Goal: Information Seeking & Learning: Learn about a topic

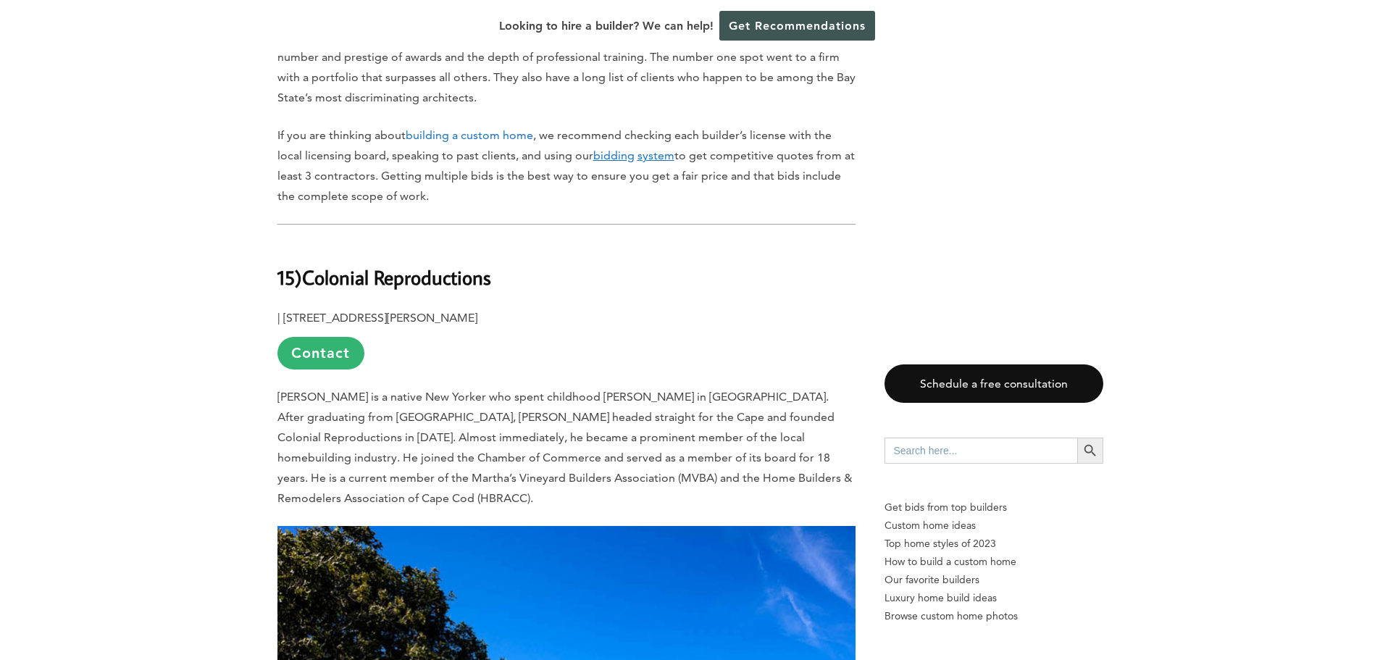
scroll to position [1016, 0]
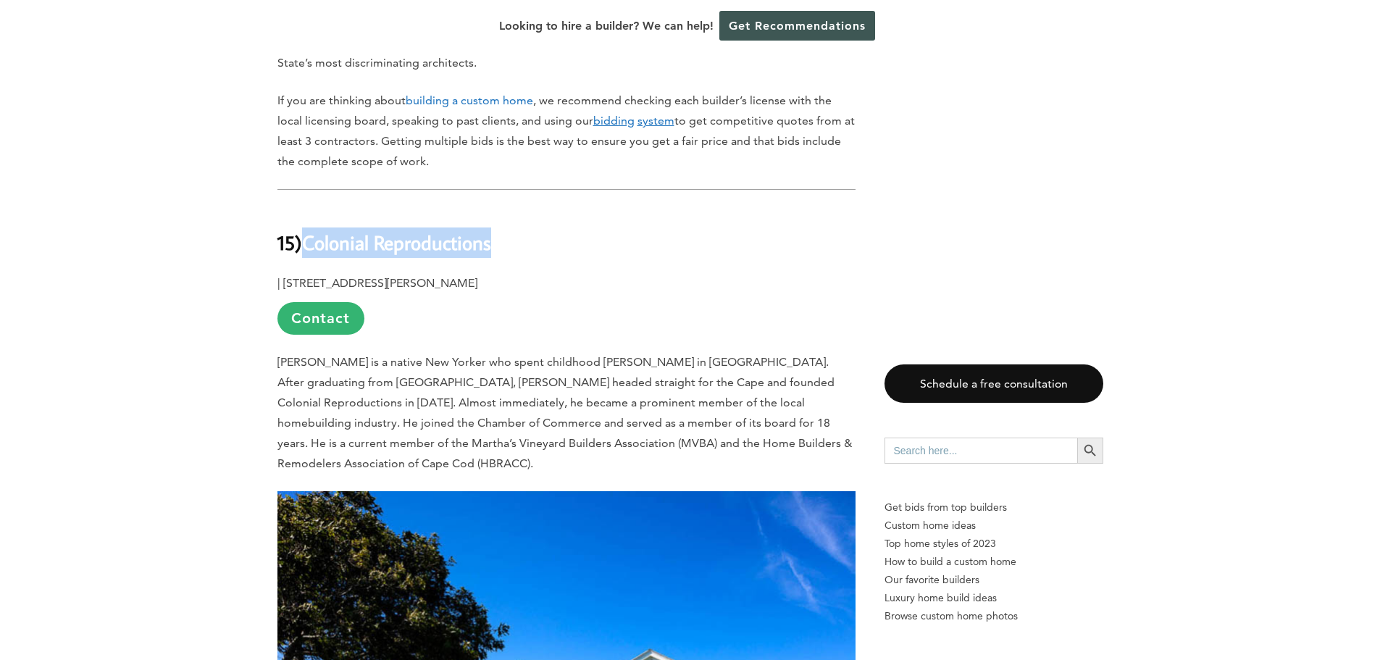
drag, startPoint x: 311, startPoint y: 239, endPoint x: 525, endPoint y: 249, distance: 214.7
click at [525, 249] on h2 "15) Colonial Reproductions" at bounding box center [567, 232] width 578 height 50
copy b "Colonial Reproductions"
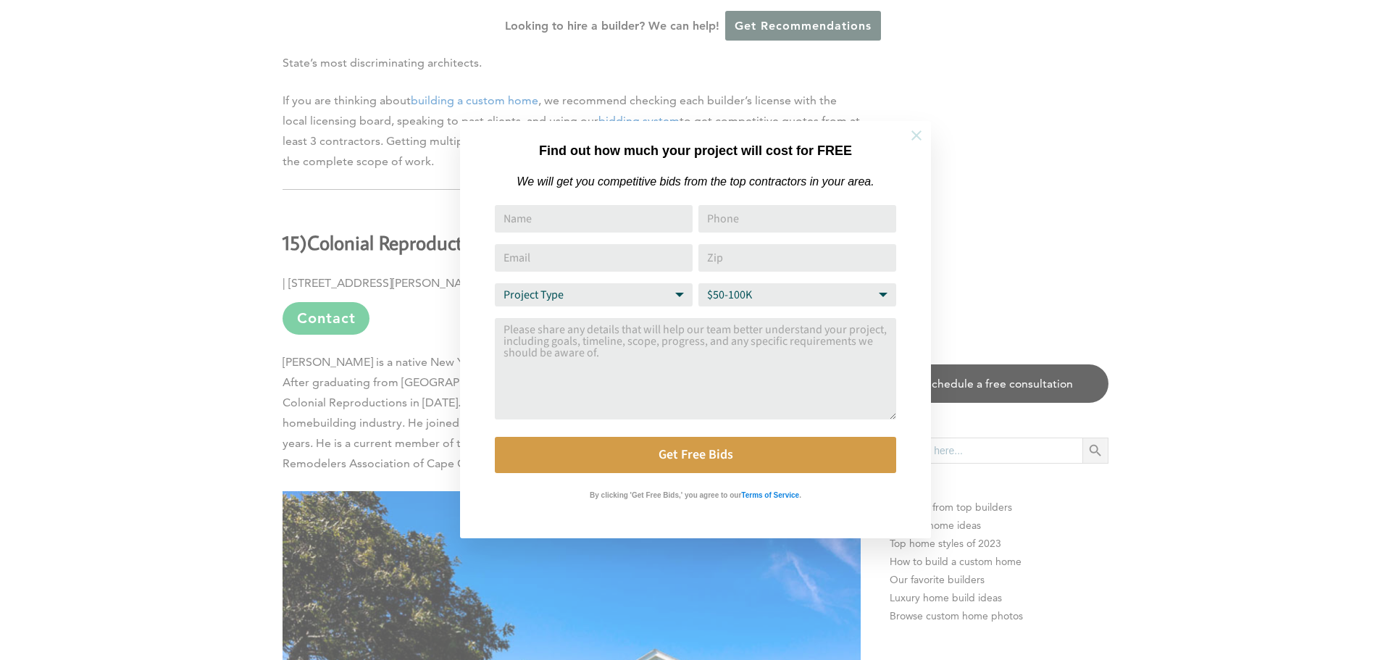
click at [909, 128] on icon at bounding box center [917, 136] width 16 height 16
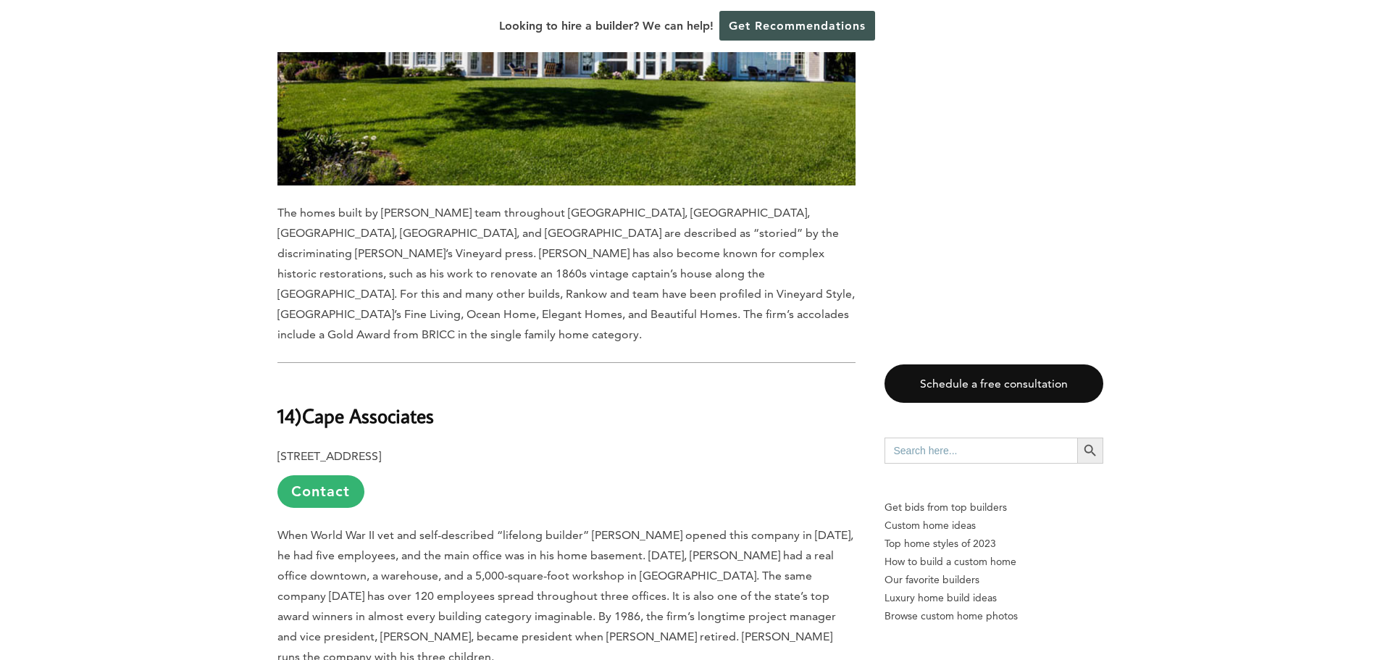
scroll to position [1741, 0]
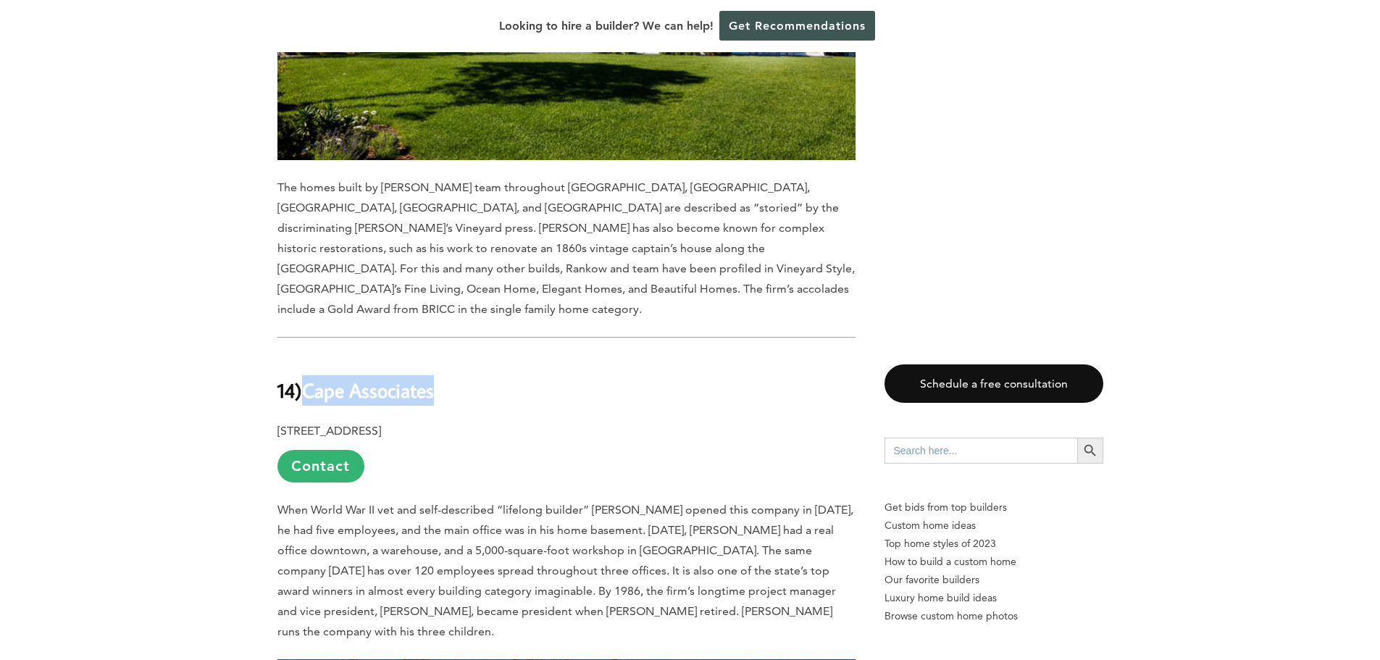
drag, startPoint x: 307, startPoint y: 370, endPoint x: 471, endPoint y: 365, distance: 163.9
click at [471, 365] on h2 "14) Cape Associates" at bounding box center [567, 380] width 578 height 50
copy b "Cape Associates"
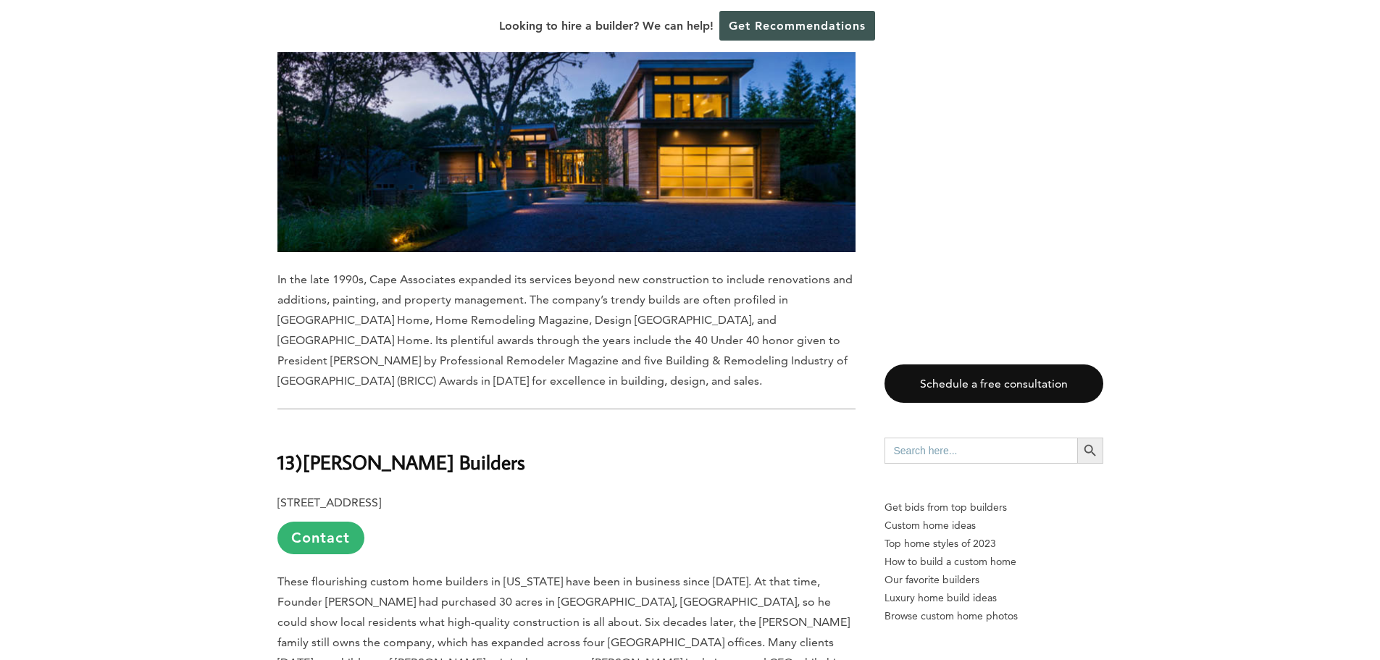
scroll to position [2538, 0]
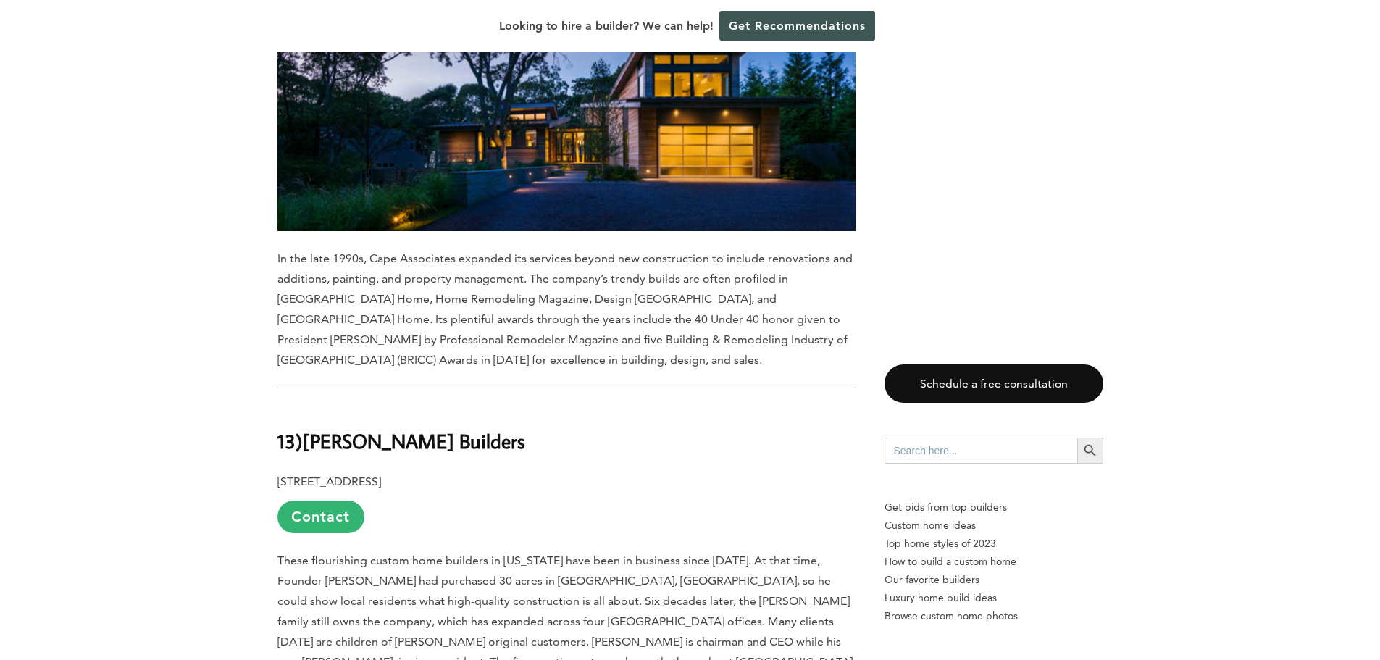
drag, startPoint x: 310, startPoint y: 396, endPoint x: 485, endPoint y: 401, distance: 174.7
click at [485, 406] on h2 "13) [PERSON_NAME] Builders" at bounding box center [567, 431] width 578 height 50
copy b "[PERSON_NAME] Builders"
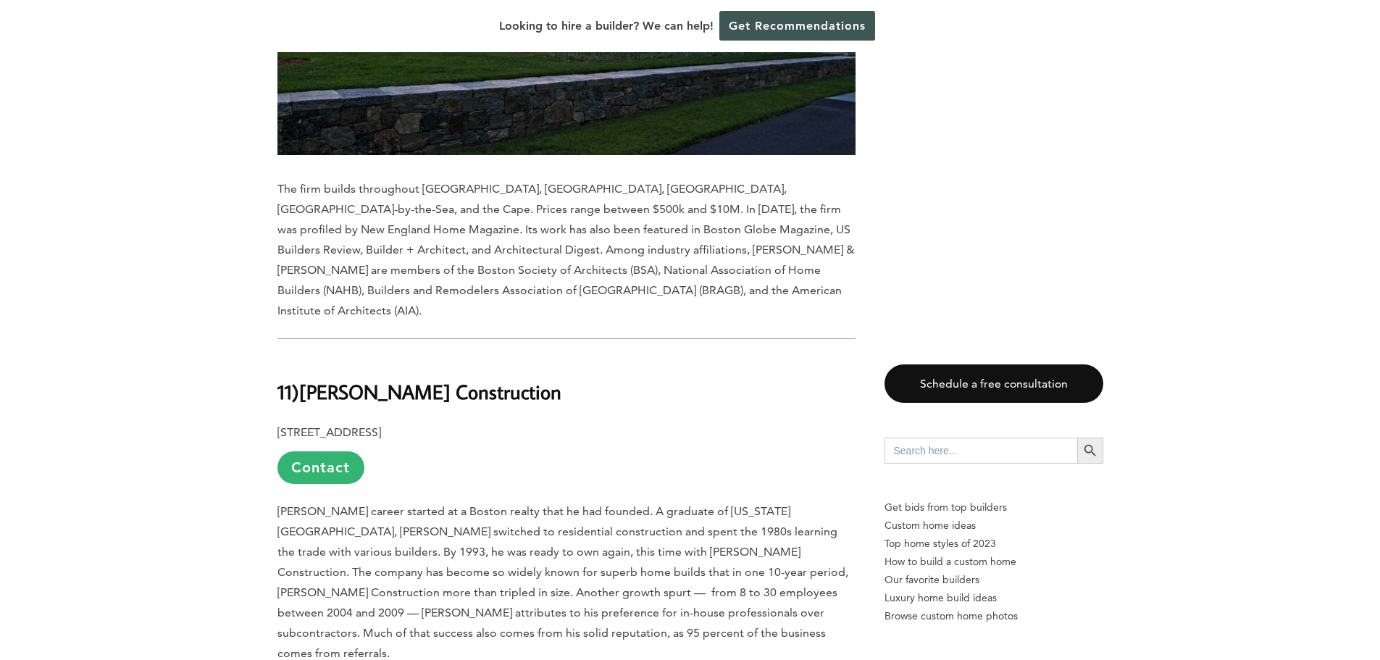
scroll to position [4349, 0]
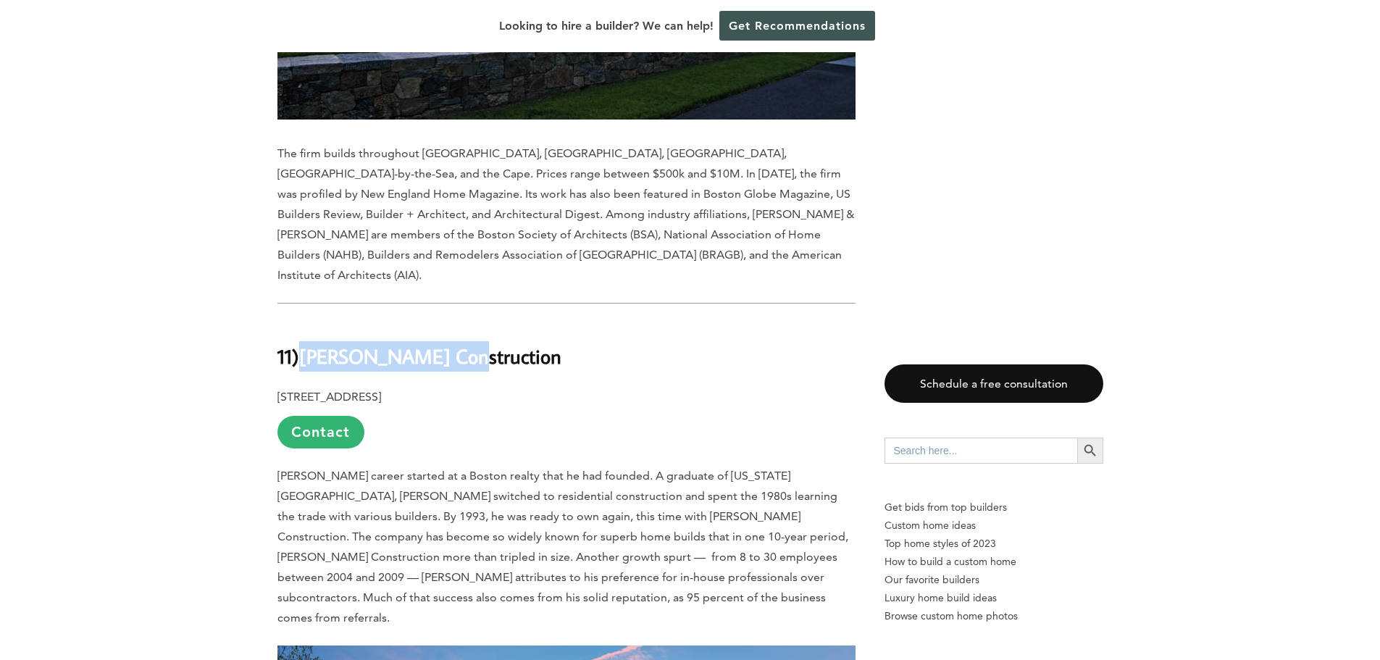
drag, startPoint x: 304, startPoint y: 254, endPoint x: 456, endPoint y: 257, distance: 152.2
click at [456, 321] on h2 "11) [PERSON_NAME] Construction" at bounding box center [567, 346] width 578 height 50
copy b "[PERSON_NAME] Construction"
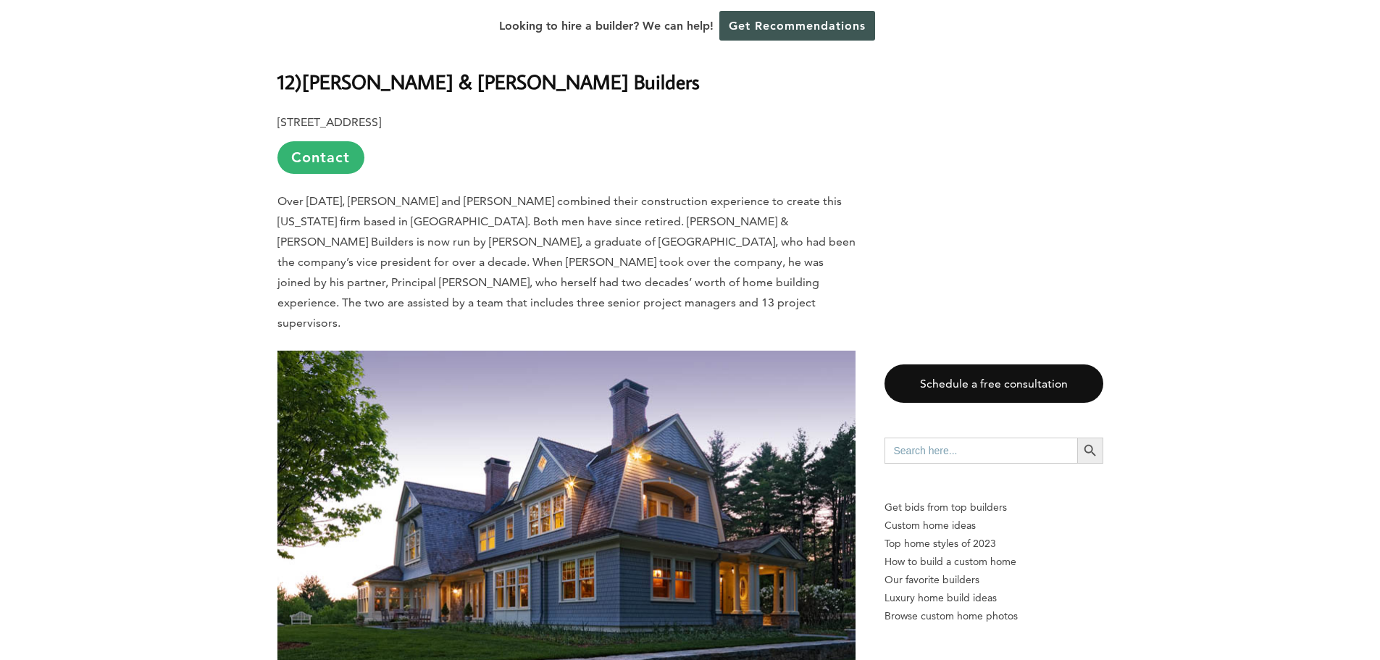
scroll to position [3552, 0]
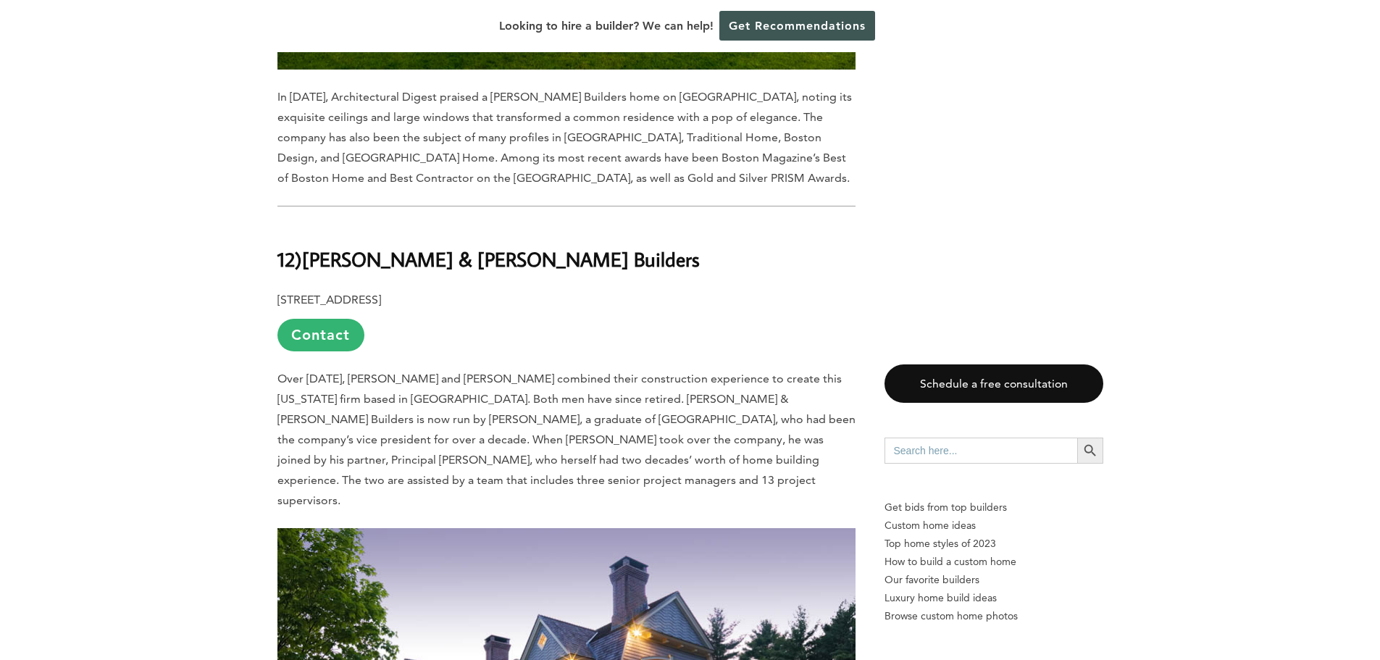
drag, startPoint x: 445, startPoint y: 263, endPoint x: 372, endPoint y: 227, distance: 81.7
click at [443, 290] on p "[STREET_ADDRESS] Contact" at bounding box center [567, 321] width 578 height 62
drag, startPoint x: 309, startPoint y: 199, endPoint x: 522, endPoint y: 202, distance: 213.8
click at [522, 224] on h2 "12) [PERSON_NAME] & [PERSON_NAME] Builders" at bounding box center [567, 249] width 578 height 50
copy b "[PERSON_NAME] & [PERSON_NAME] Builders"
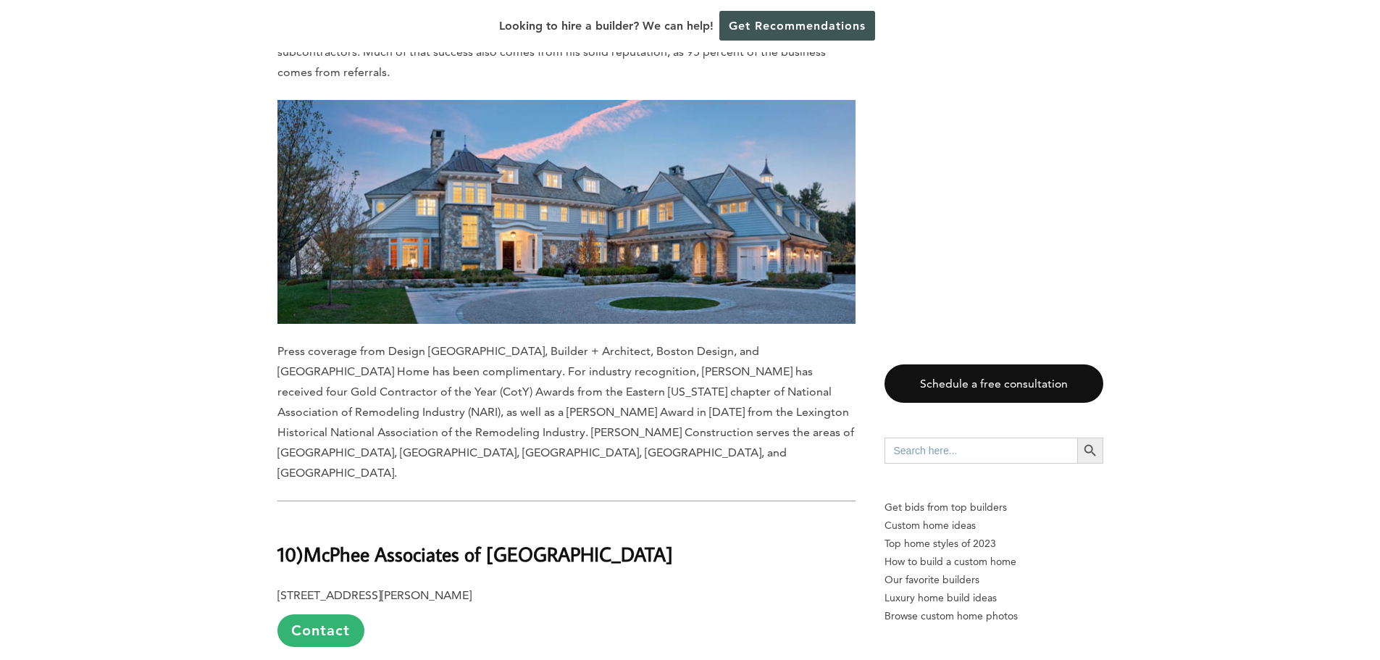
scroll to position [4929, 0]
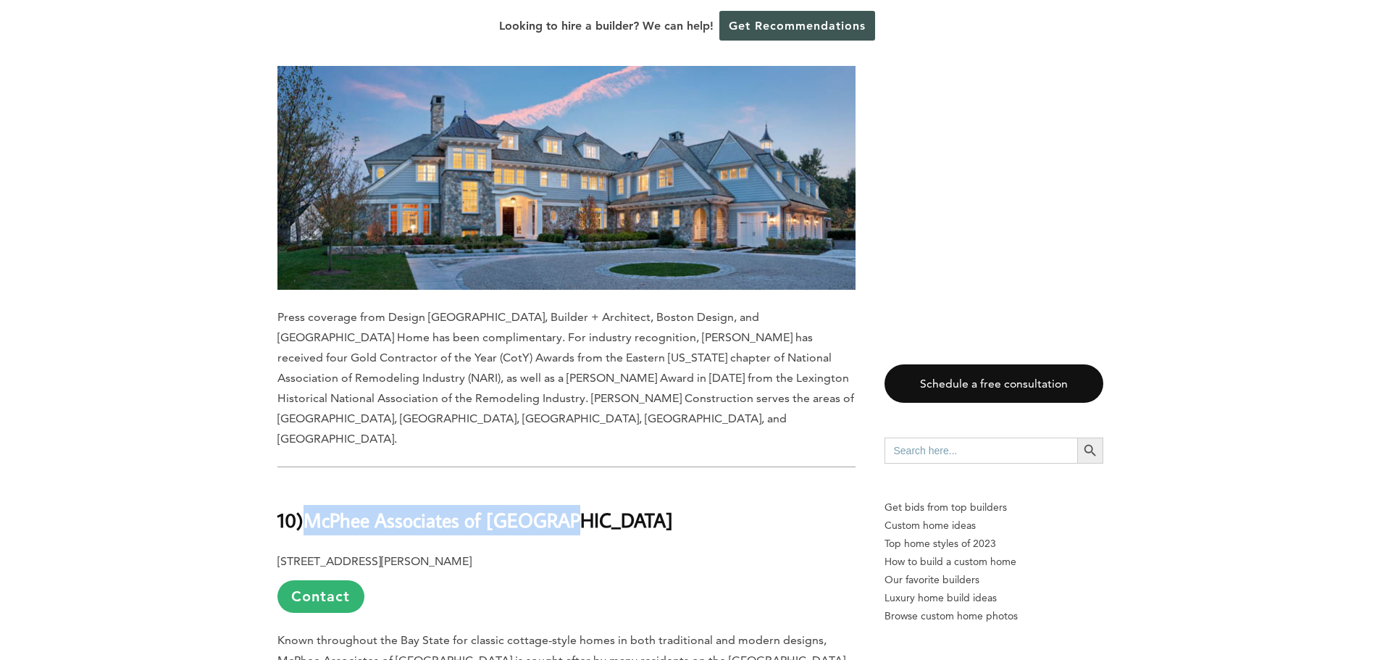
drag, startPoint x: 320, startPoint y: 358, endPoint x: 592, endPoint y: 361, distance: 271.8
click at [592, 485] on h2 "10) McPhee Associates of [GEOGRAPHIC_DATA]" at bounding box center [567, 510] width 578 height 50
copy b "McPhee Associates of [GEOGRAPHIC_DATA]"
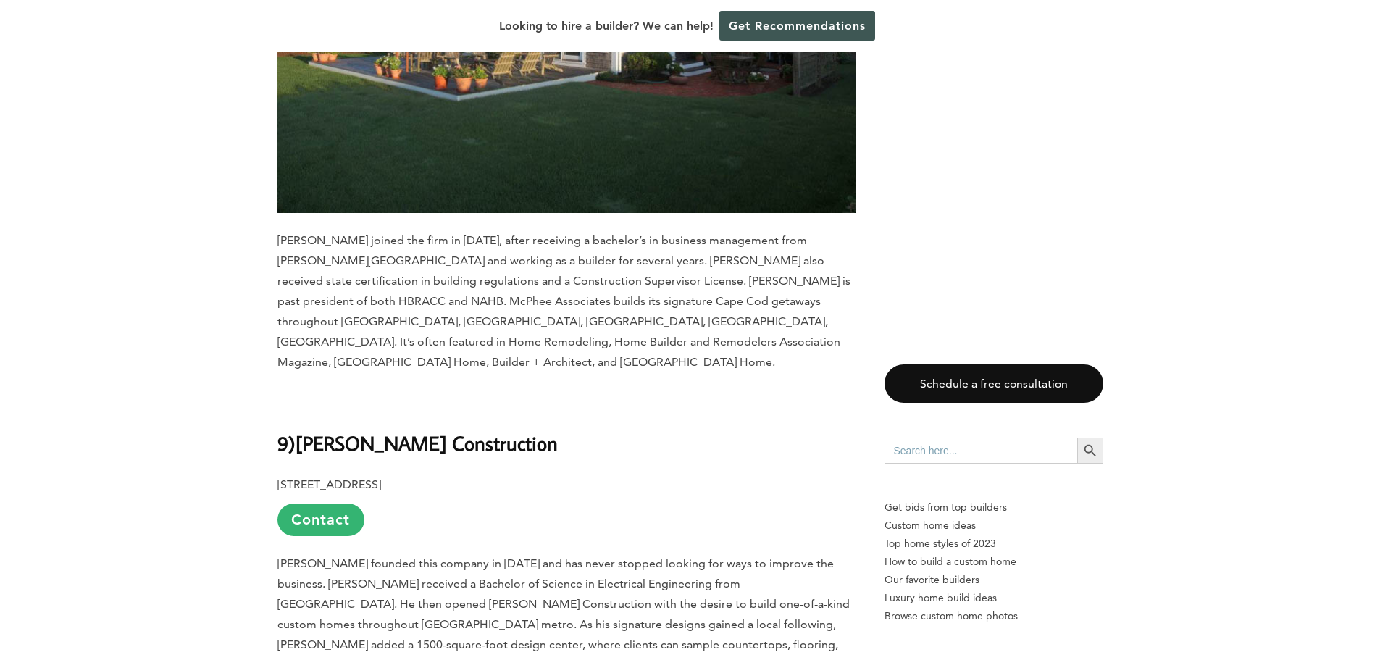
scroll to position [5871, 0]
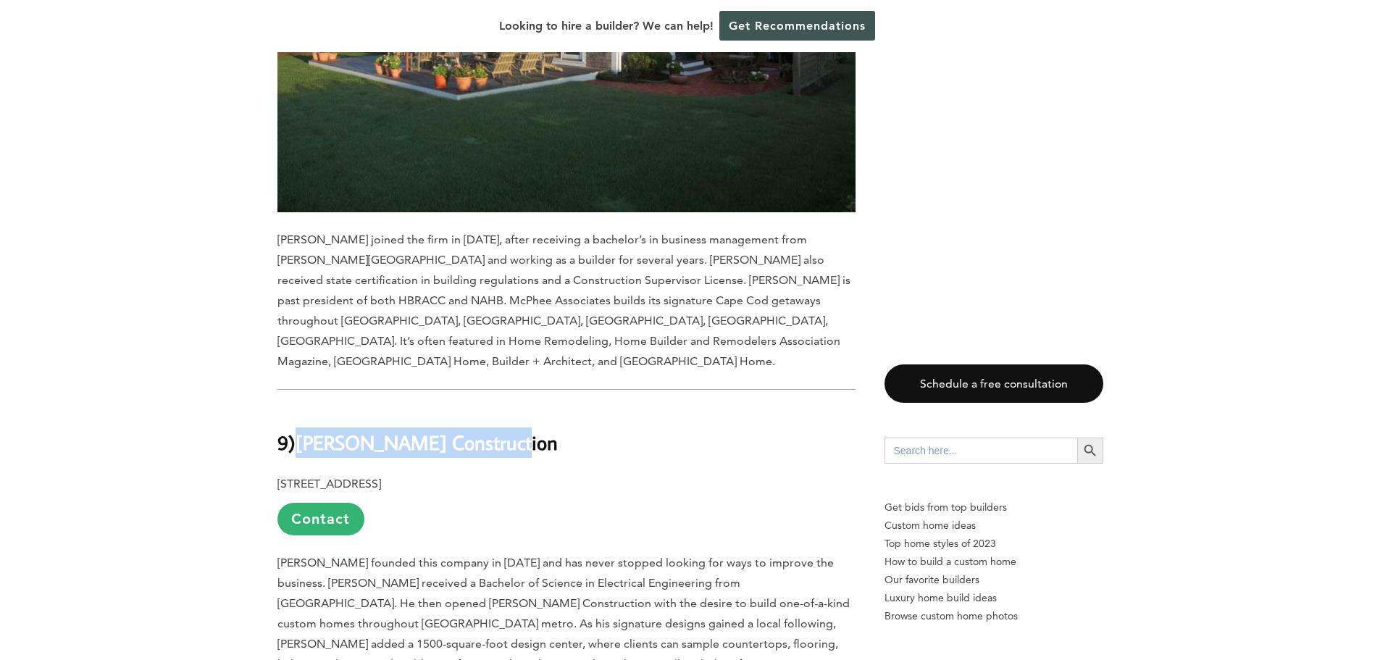
drag, startPoint x: 298, startPoint y: 234, endPoint x: 504, endPoint y: 251, distance: 207.3
click at [504, 407] on h2 "9) [PERSON_NAME] Construction" at bounding box center [567, 432] width 578 height 50
copy h2 "[PERSON_NAME] Construction"
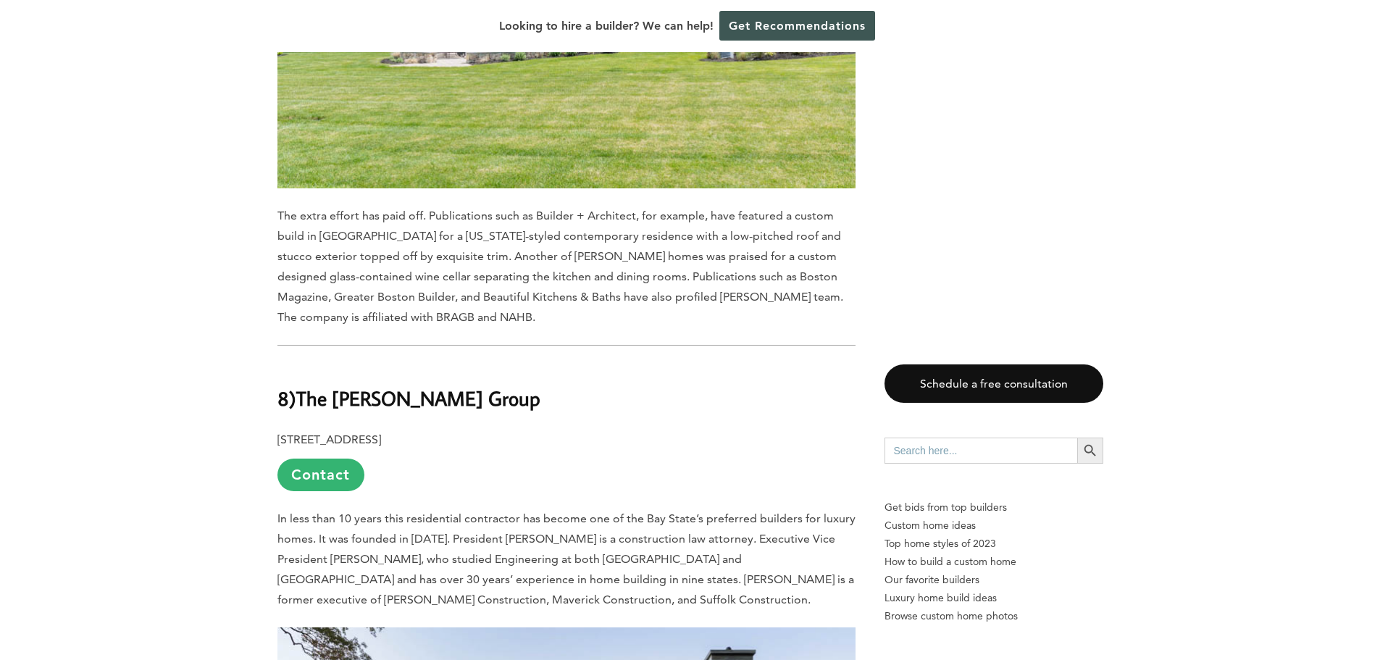
scroll to position [6813, 0]
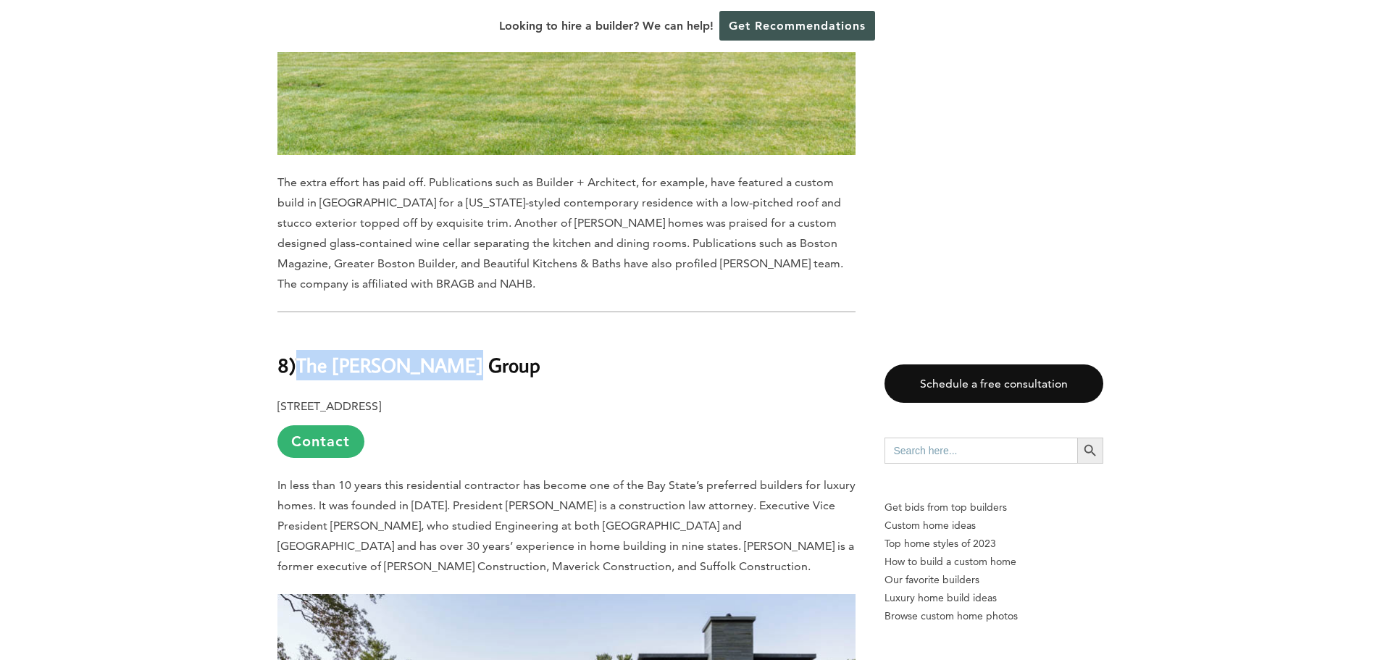
drag, startPoint x: 302, startPoint y: 140, endPoint x: 492, endPoint y: 143, distance: 189.9
click at [492, 330] on h2 "8) The [PERSON_NAME] Group" at bounding box center [567, 355] width 578 height 50
copy b "The [PERSON_NAME] Group"
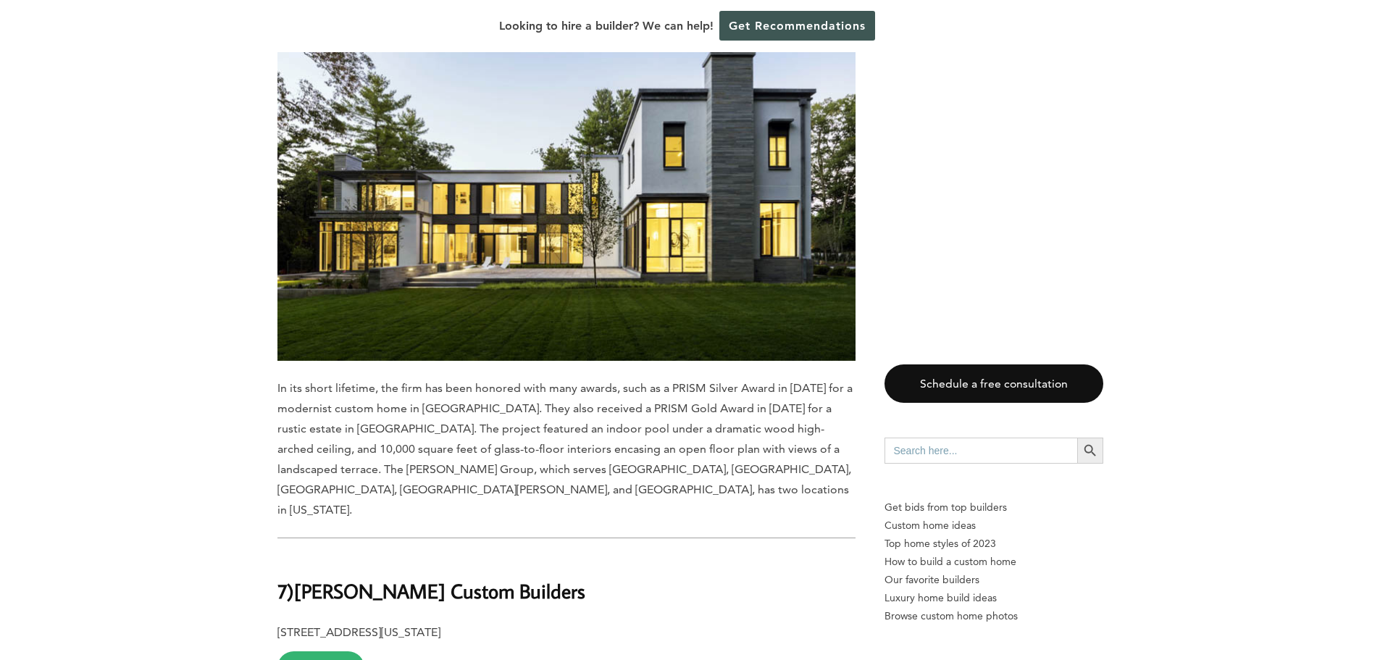
scroll to position [7393, 0]
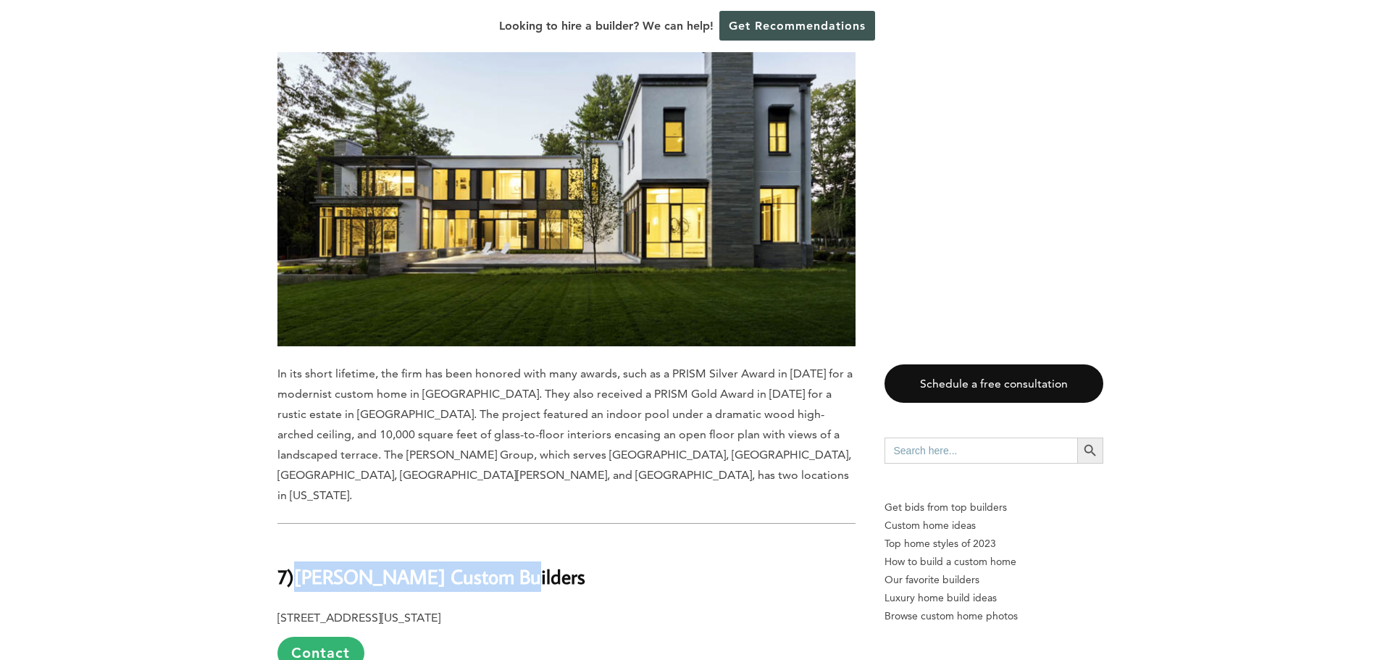
drag, startPoint x: 298, startPoint y: 335, endPoint x: 522, endPoint y: 336, distance: 224.6
click at [522, 541] on h2 "7) [PERSON_NAME] Custom Builders" at bounding box center [567, 566] width 578 height 50
copy b "[PERSON_NAME] Custom Builders"
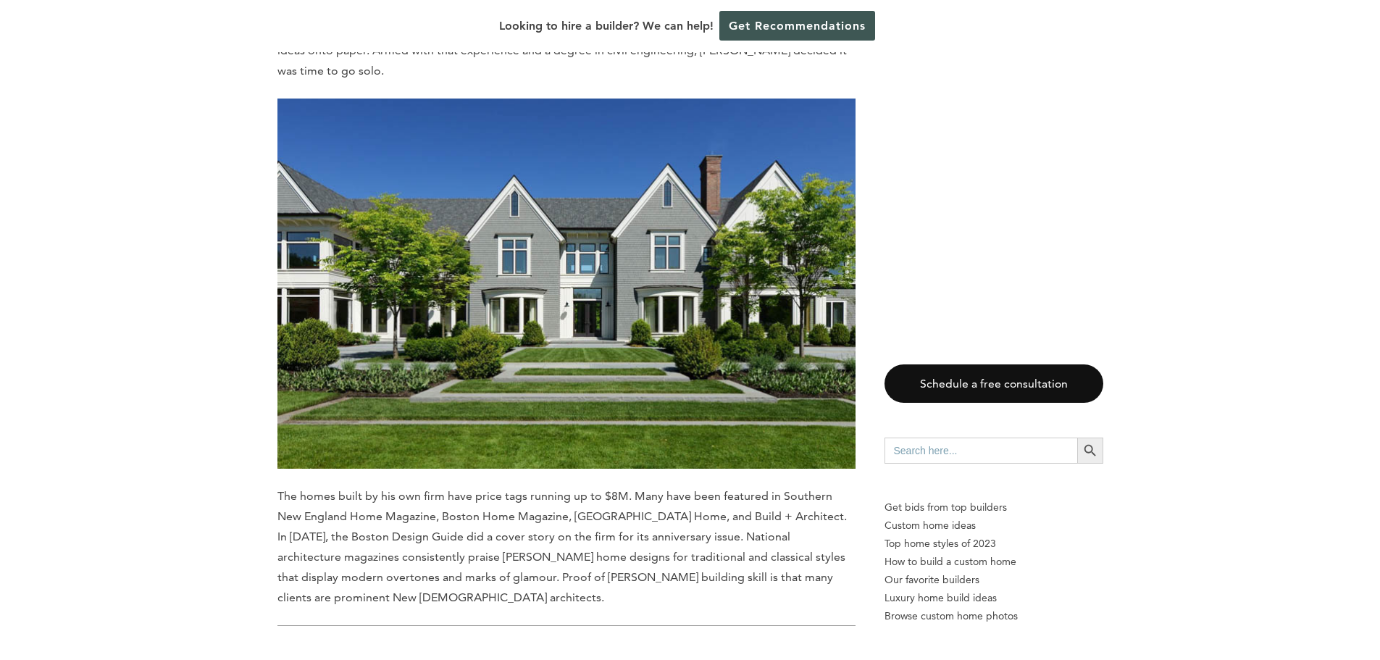
scroll to position [8190, 0]
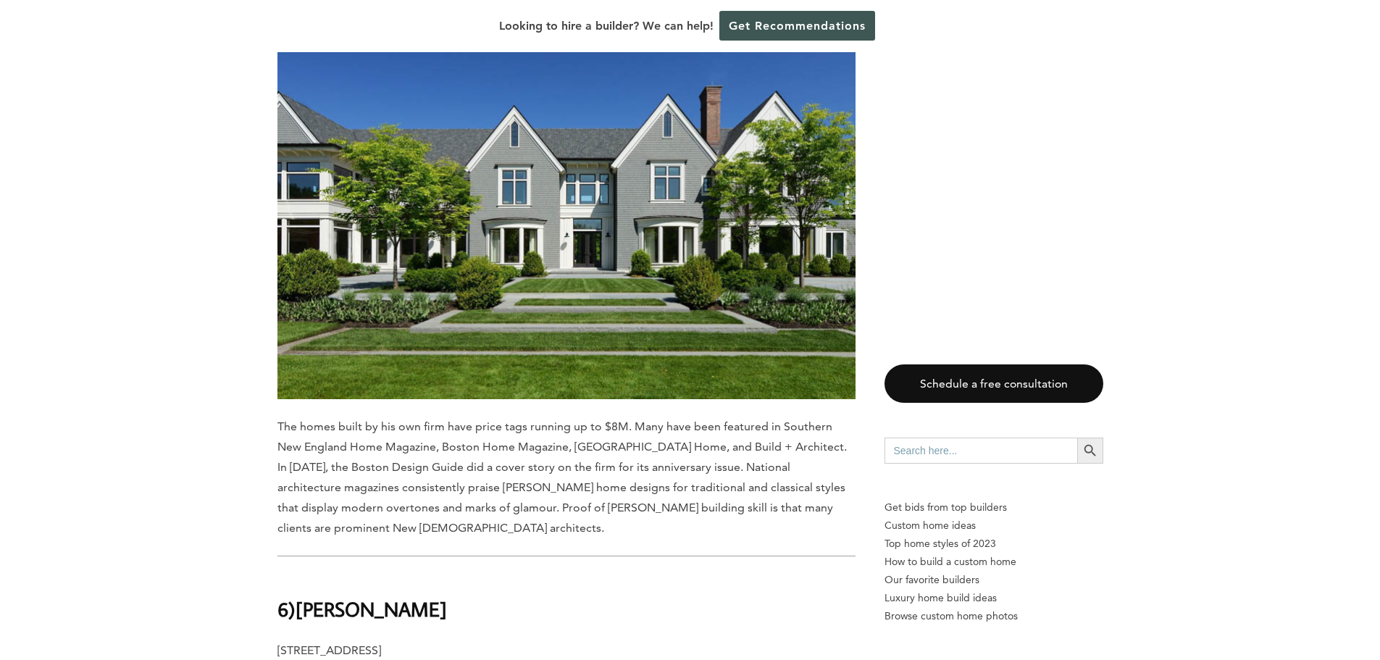
drag, startPoint x: 301, startPoint y: 321, endPoint x: 498, endPoint y: 303, distance: 197.2
click at [505, 574] on h2 "6) [PERSON_NAME]" at bounding box center [567, 599] width 578 height 50
copy b "[PERSON_NAME]"
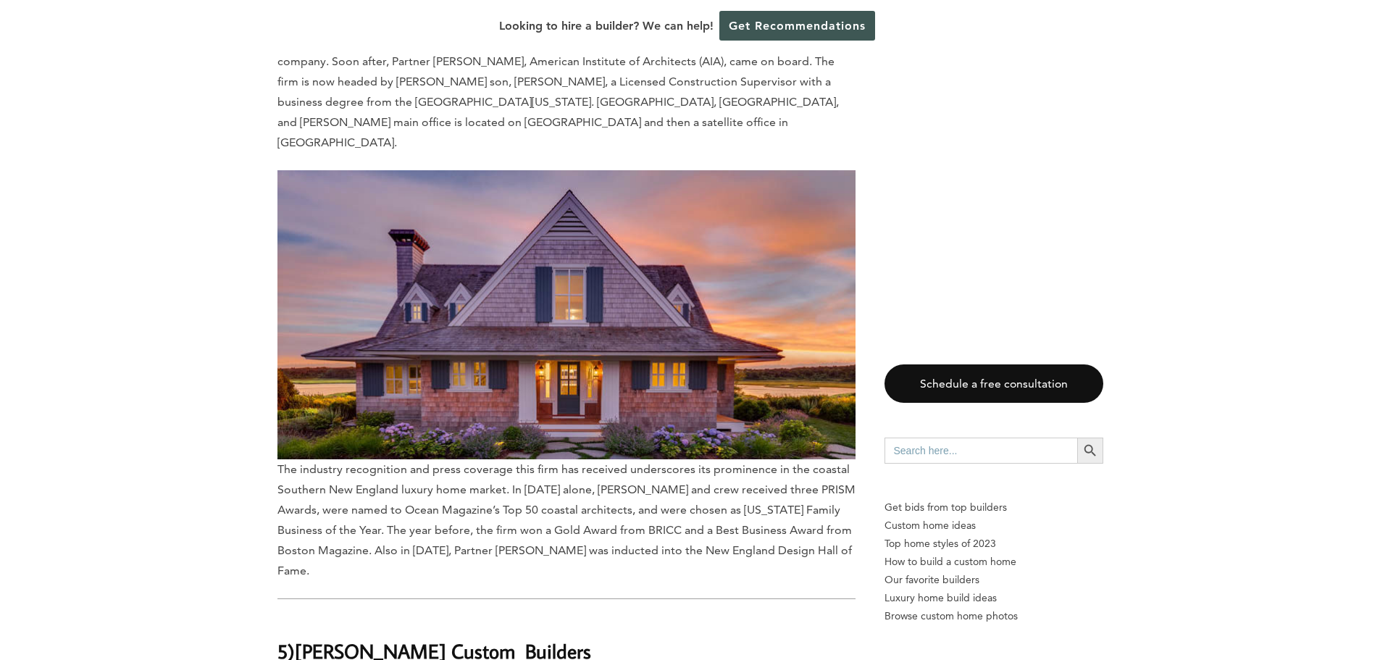
scroll to position [8915, 0]
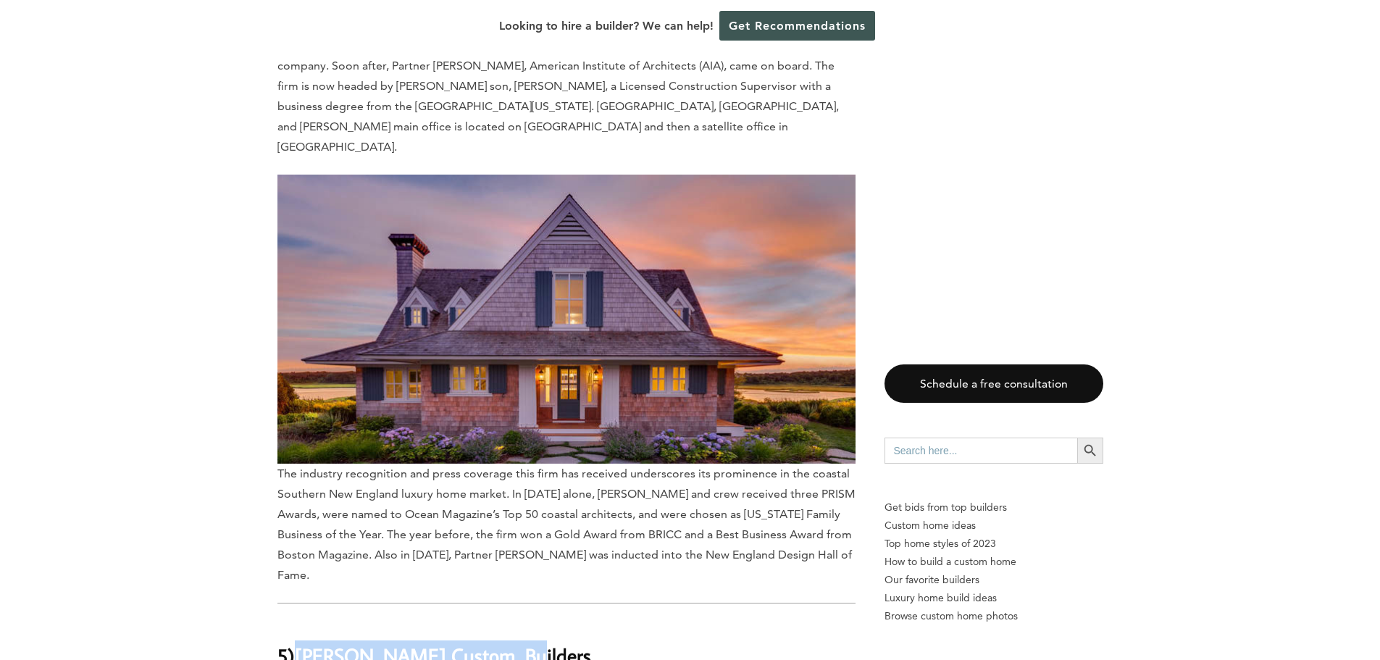
drag, startPoint x: 301, startPoint y: 323, endPoint x: 528, endPoint y: 319, distance: 226.9
click at [528, 621] on h2 "5) [PERSON_NAME] Custom Builders" at bounding box center [567, 646] width 578 height 50
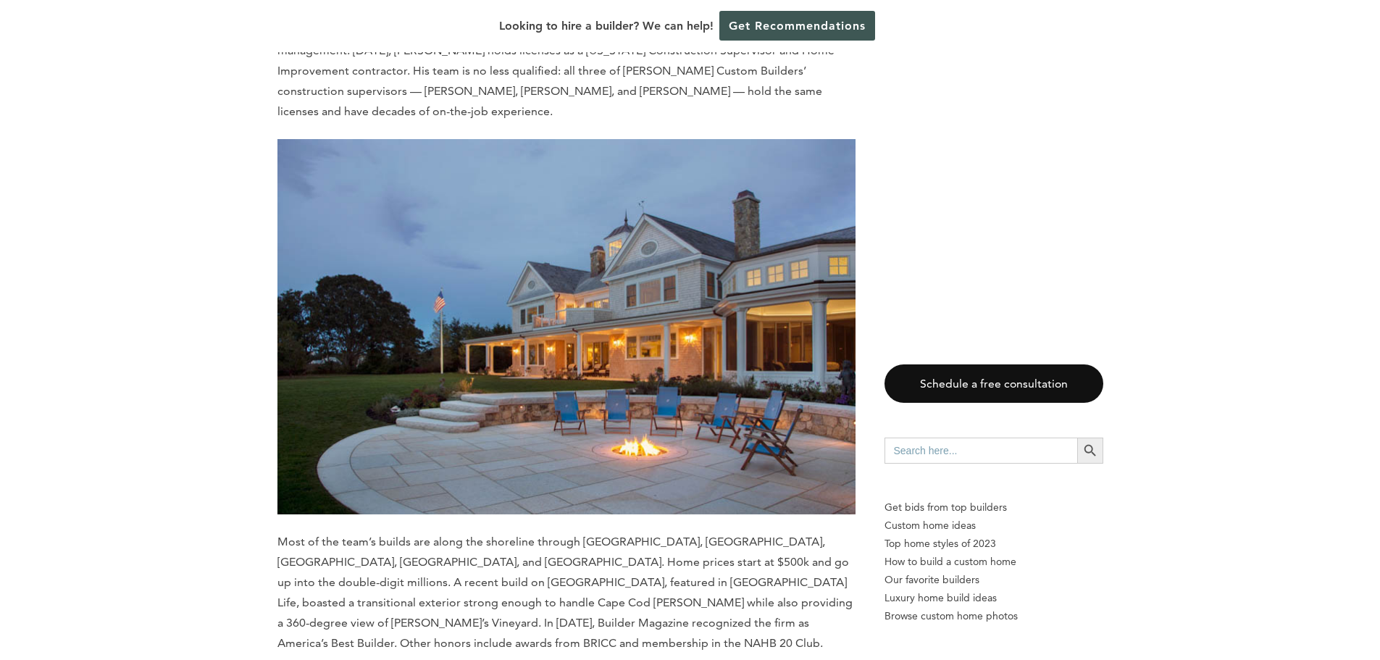
scroll to position [9712, 0]
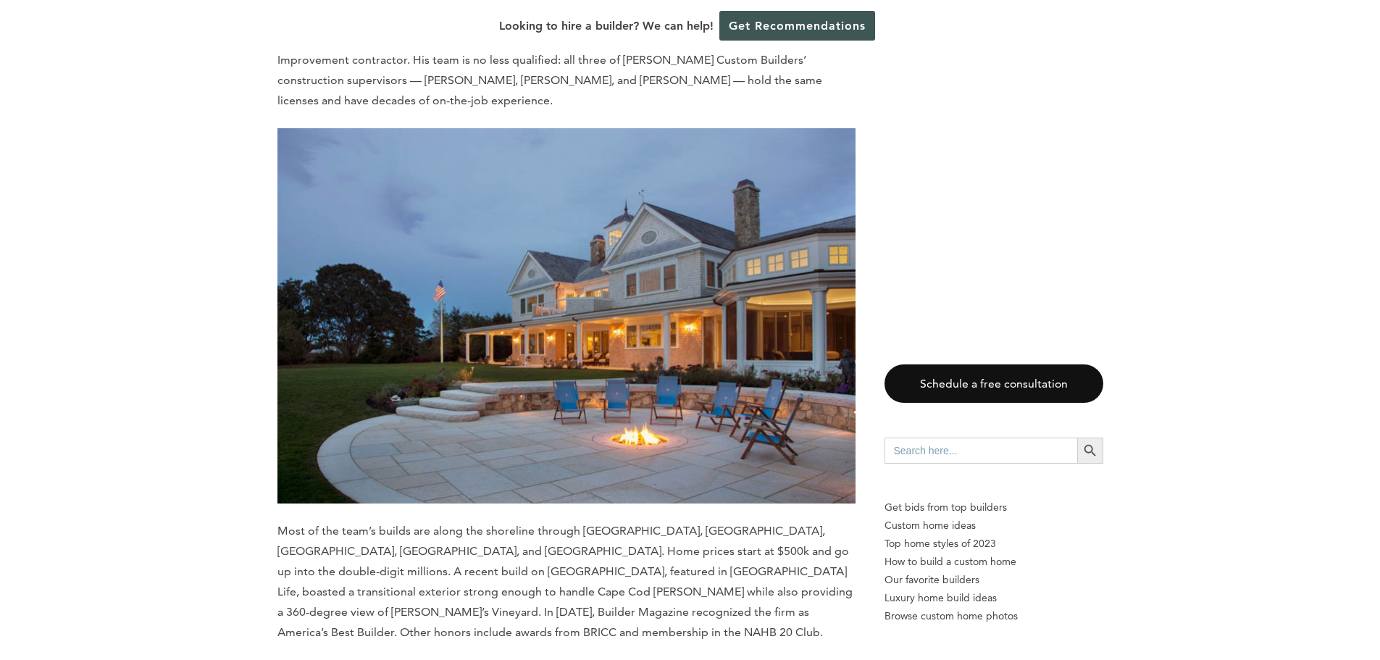
drag, startPoint x: 299, startPoint y: 366, endPoint x: 607, endPoint y: 364, distance: 308.0
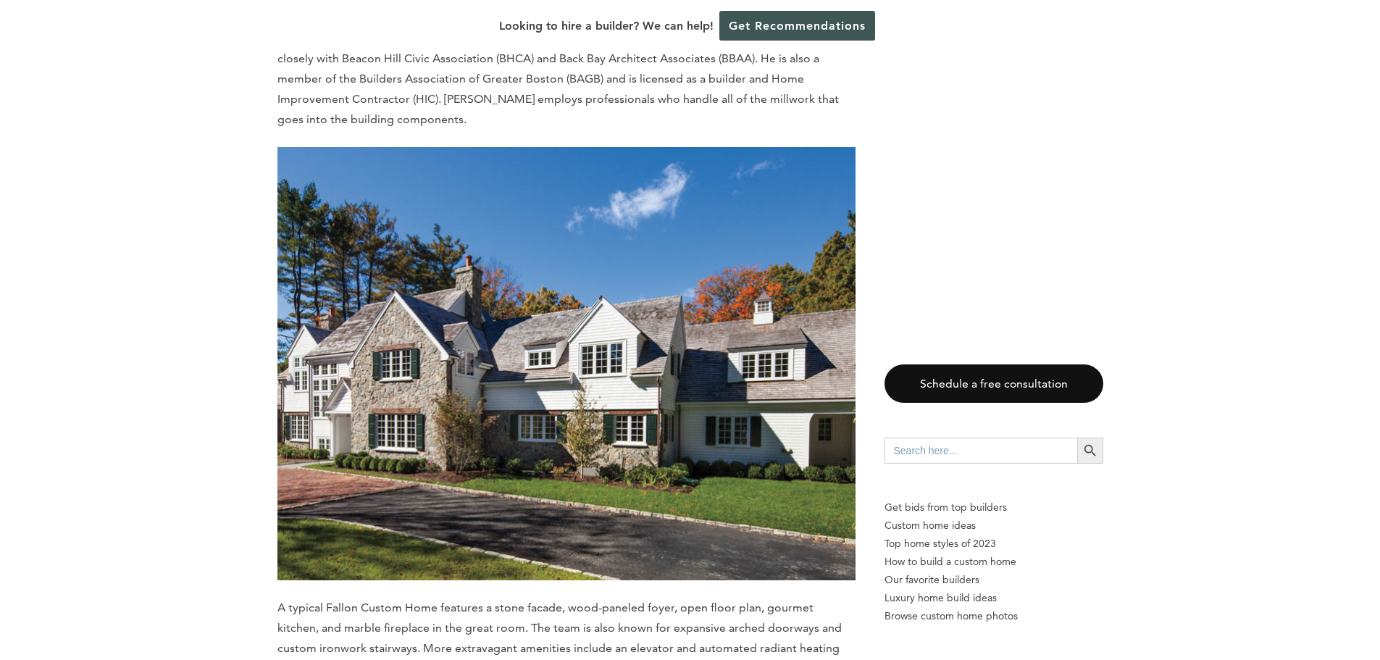
scroll to position [10581, 0]
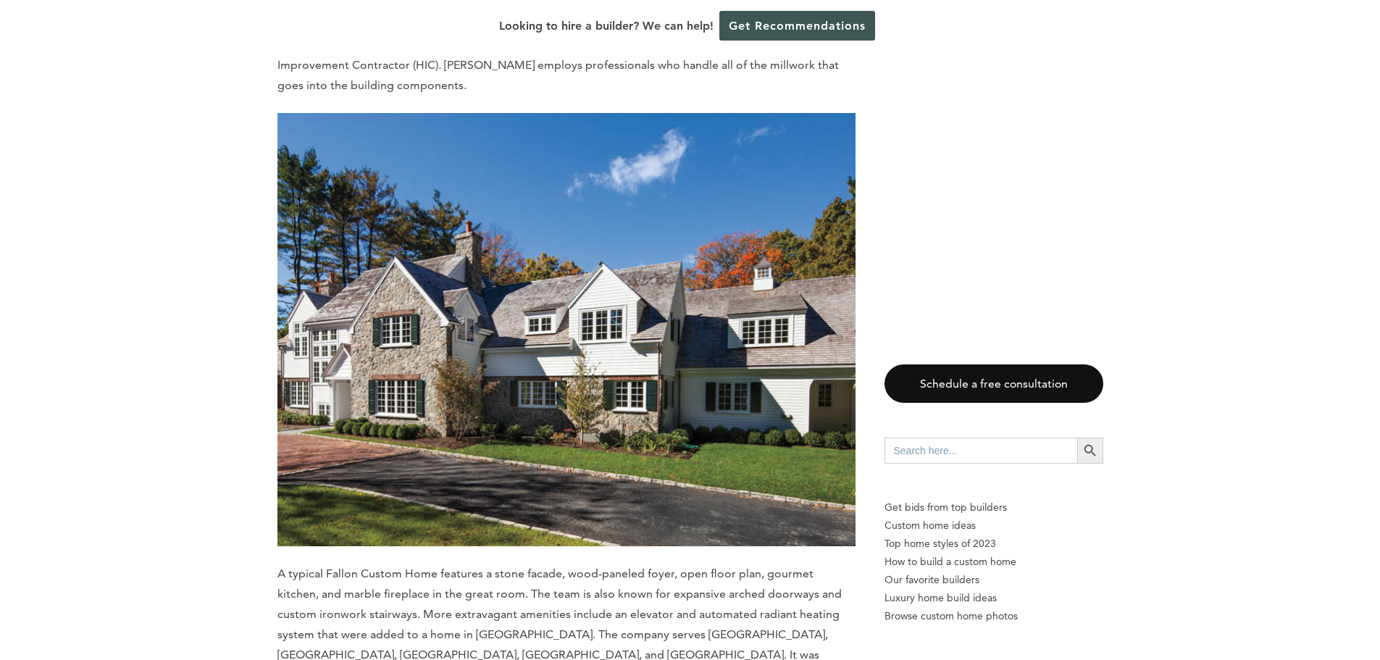
drag, startPoint x: 301, startPoint y: 369, endPoint x: 473, endPoint y: 376, distance: 171.9
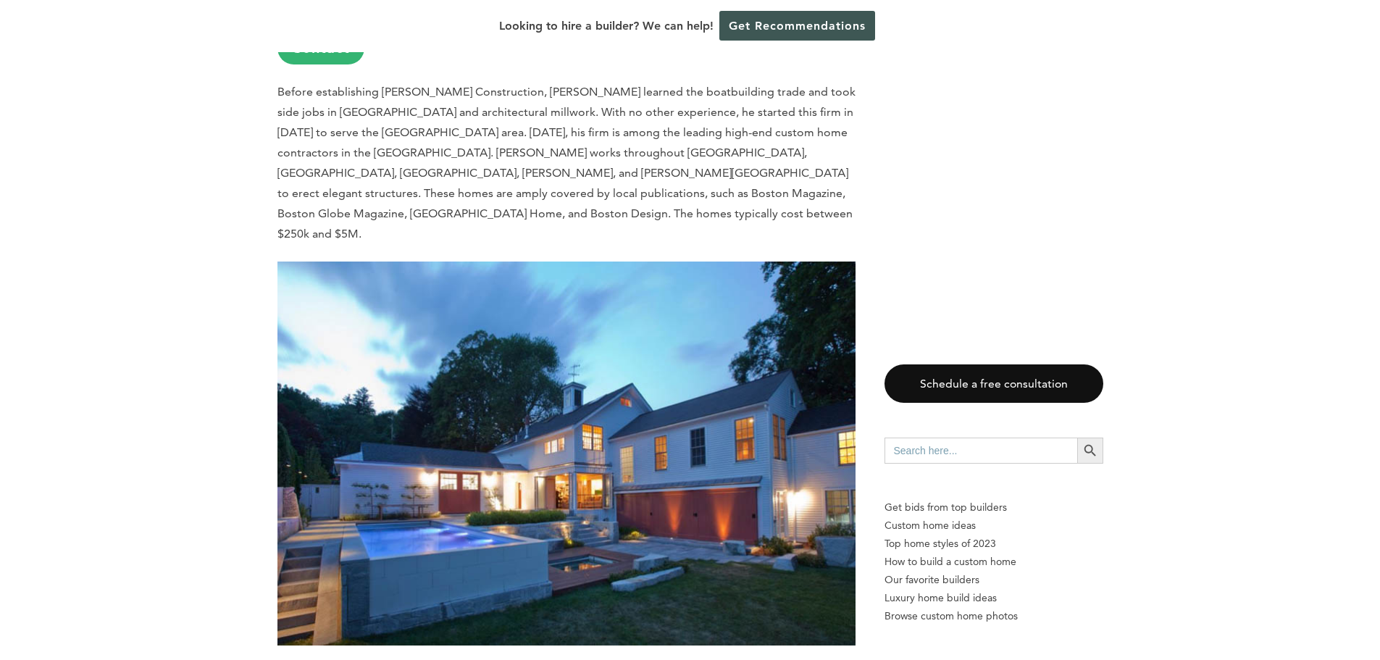
scroll to position [11379, 0]
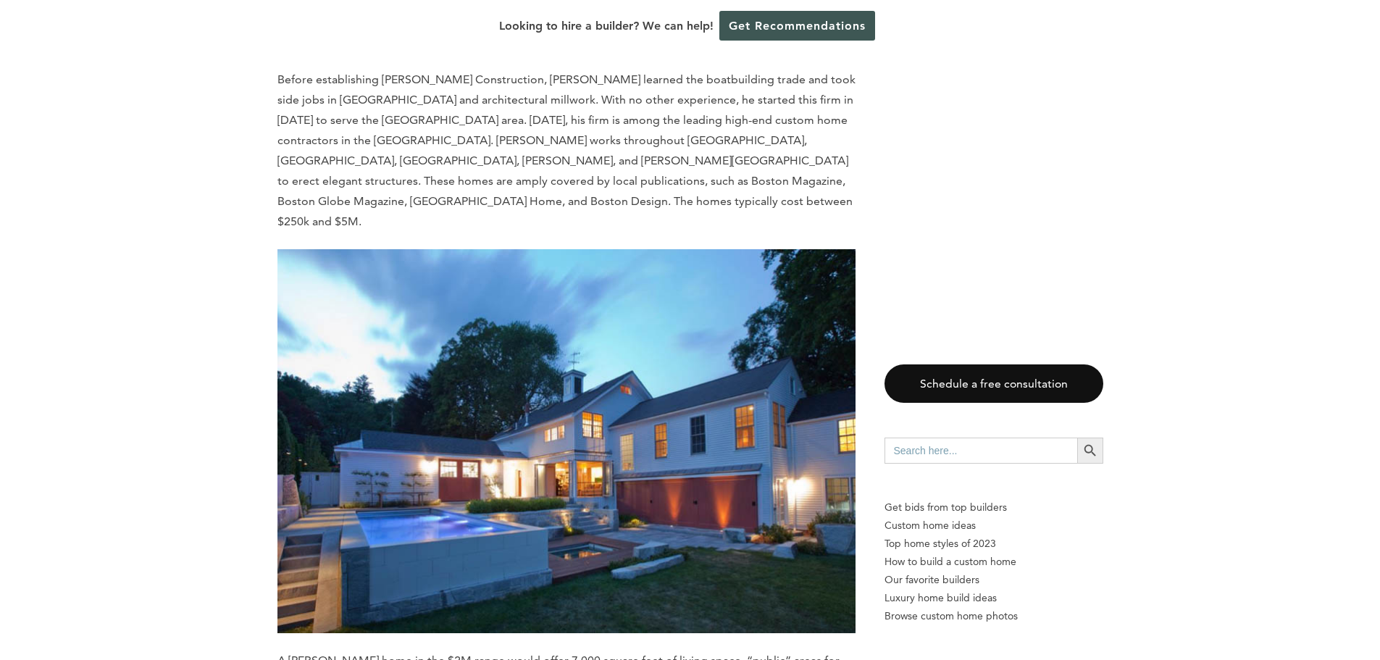
drag, startPoint x: 301, startPoint y: 389, endPoint x: 447, endPoint y: 385, distance: 146.4
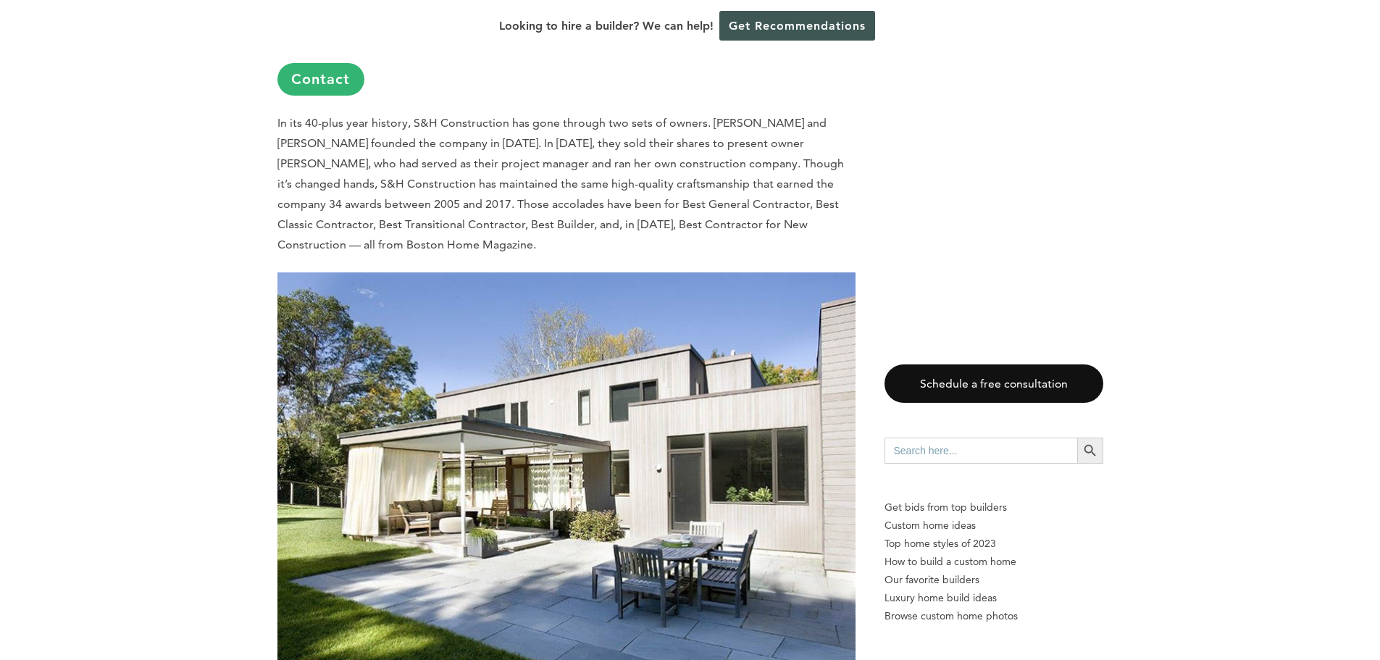
scroll to position [12321, 0]
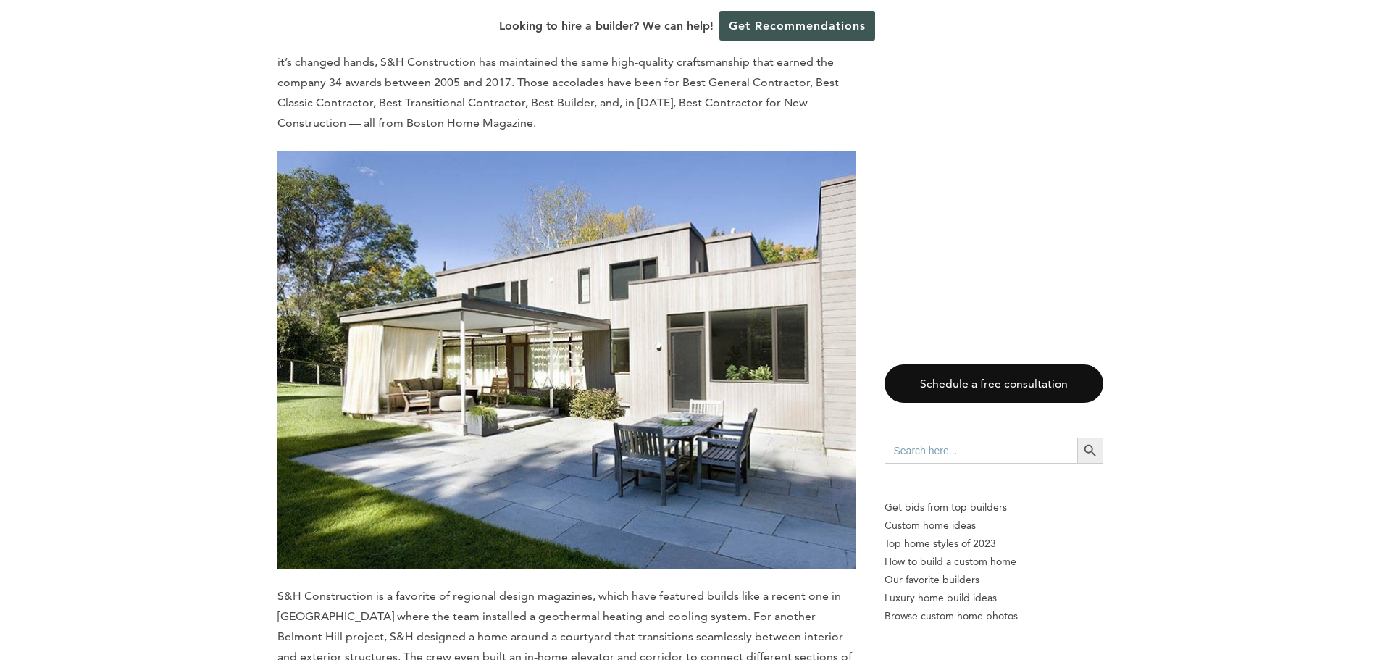
drag, startPoint x: 297, startPoint y: 332, endPoint x: 489, endPoint y: 320, distance: 192.4
